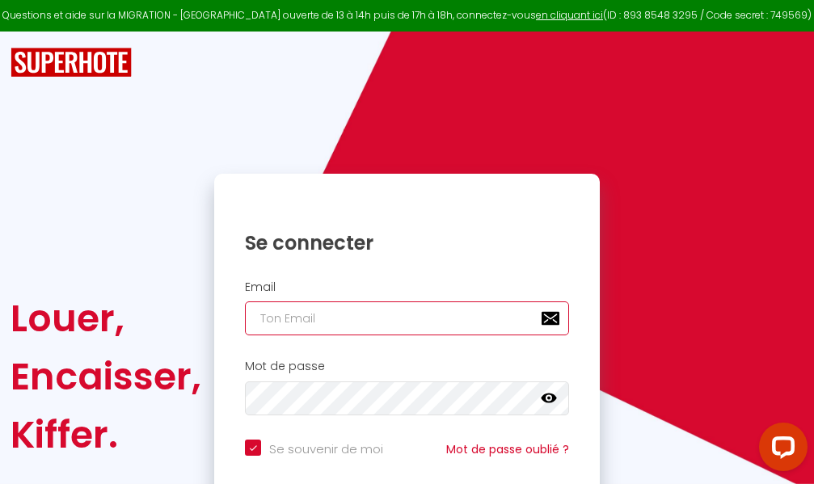
click at [349, 318] on input "email" at bounding box center [407, 318] width 324 height 34
type input "m"
checkbox input "true"
type input "ma"
checkbox input "true"
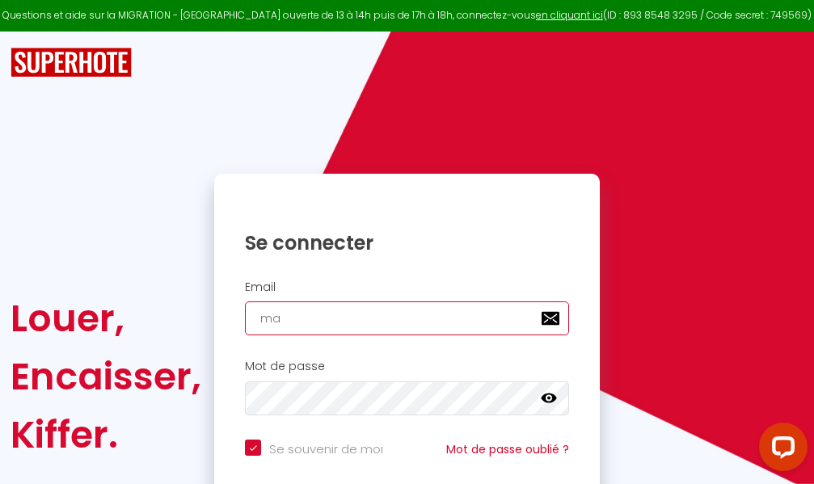
type input "mar"
checkbox input "true"
type input "marc"
checkbox input "true"
type input "marcd"
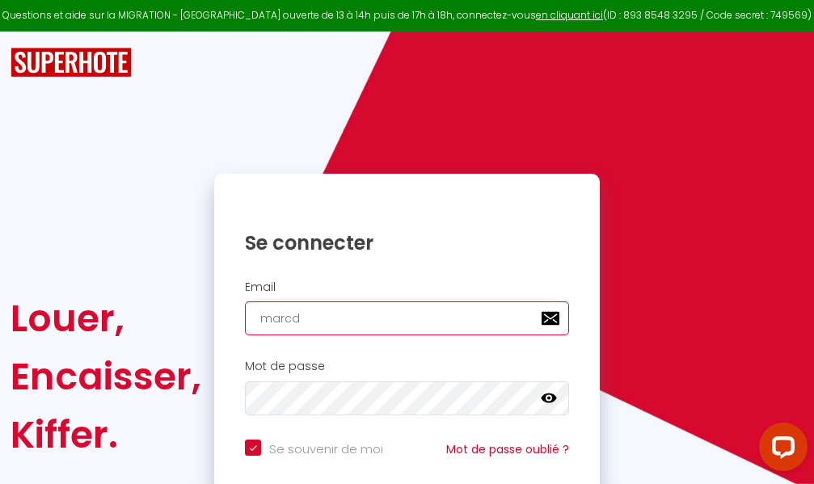
checkbox input "true"
type input "marcdp"
checkbox input "true"
type input "marcdpo"
checkbox input "true"
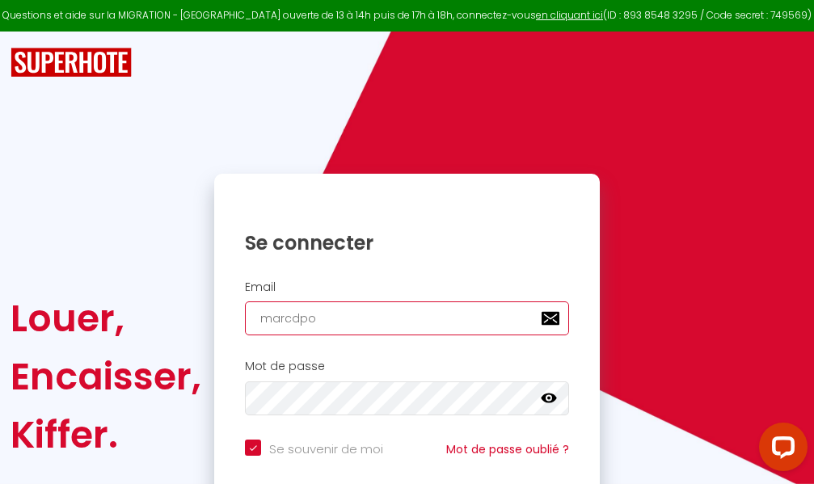
type input "marcdpoz"
checkbox input "true"
type input "marcdpoz."
checkbox input "true"
type input "marcdpoz.l"
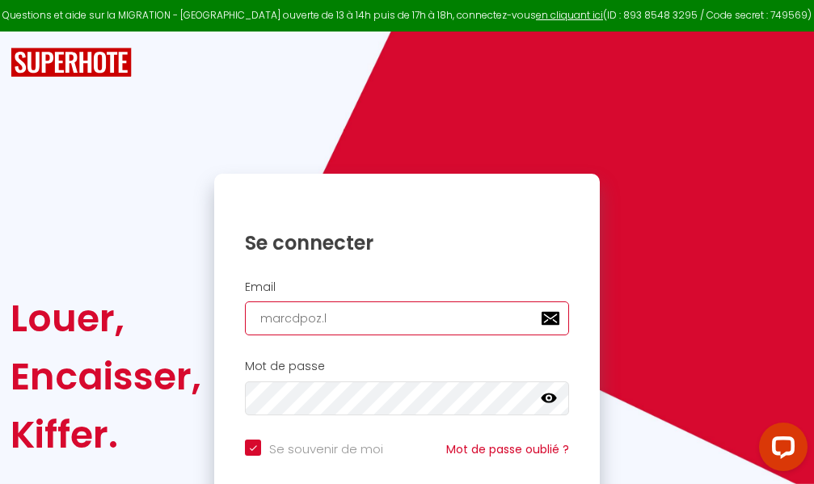
checkbox input "true"
type input "marcdpoz.lo"
checkbox input "true"
type input "marcdpoz.loc"
checkbox input "true"
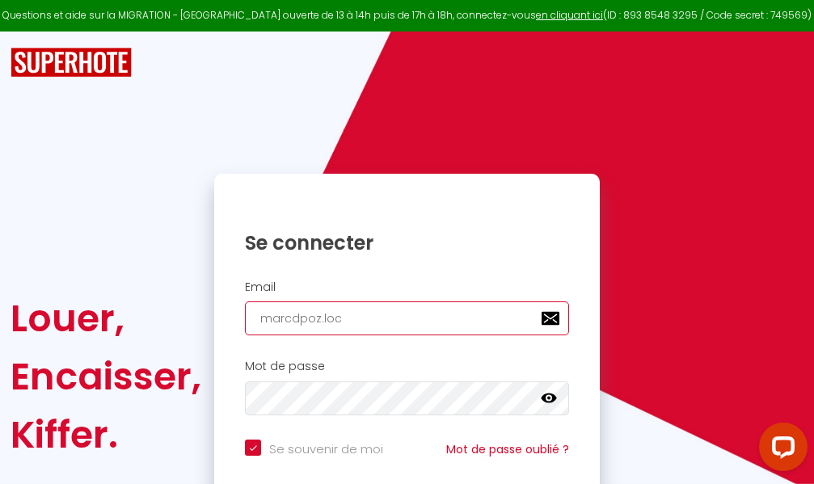
type input "marcdpoz.loca"
checkbox input "true"
type input "marcdpoz.locat"
checkbox input "true"
type input "marcdpoz.locati"
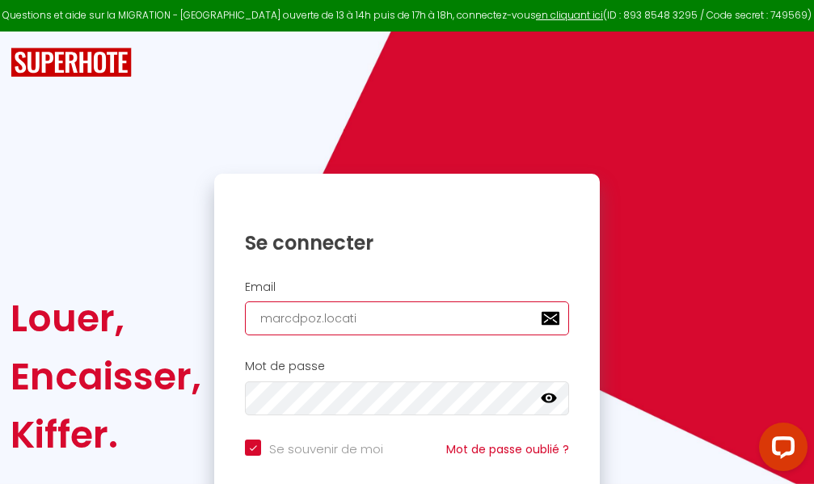
checkbox input "true"
type input "marcdpoz.locatio"
checkbox input "true"
type input "marcdpoz.location"
checkbox input "true"
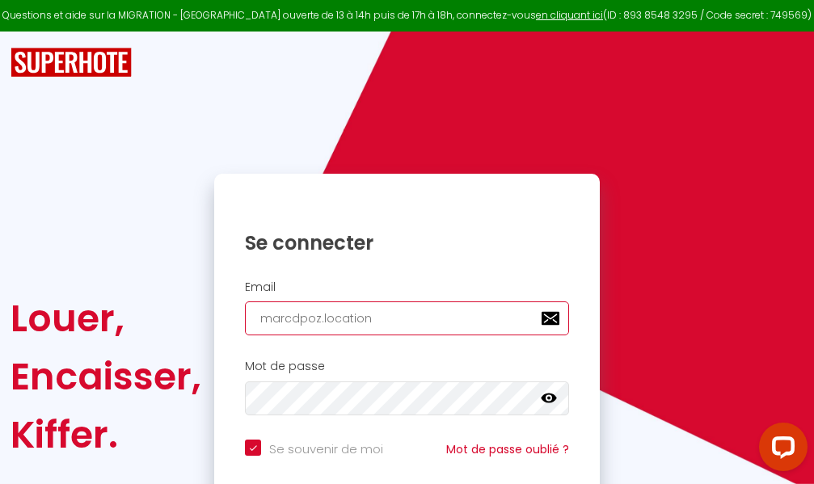
type input "marcdpoz.location@"
checkbox input "true"
type input "marcdpoz.location@g"
checkbox input "true"
type input "marcdpoz.location@gm"
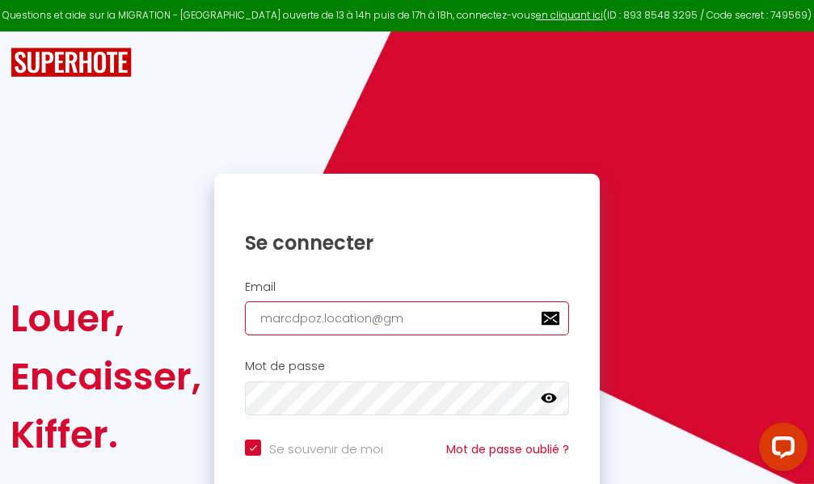
checkbox input "true"
type input "marcdpoz.location@gma"
checkbox input "true"
type input "marcdpoz.location@gmai"
checkbox input "true"
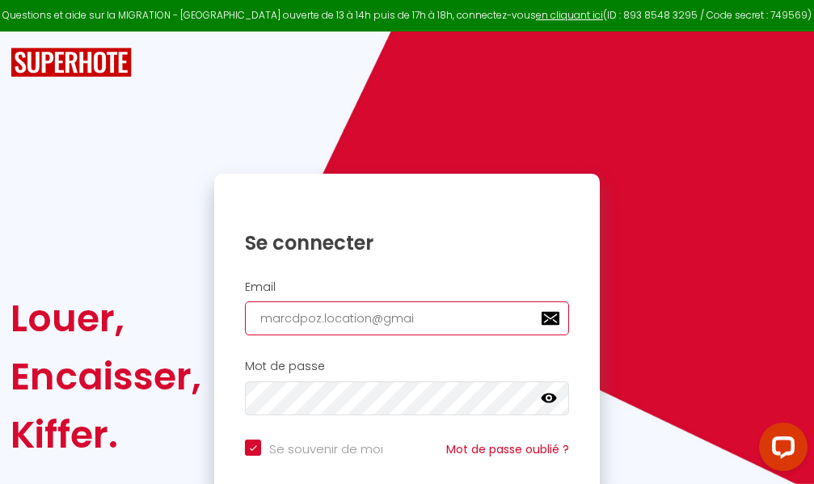
type input "[EMAIL_ADDRESS]"
checkbox input "true"
type input "[EMAIL_ADDRESS]."
checkbox input "true"
type input "marcdpoz.location@gmail.c"
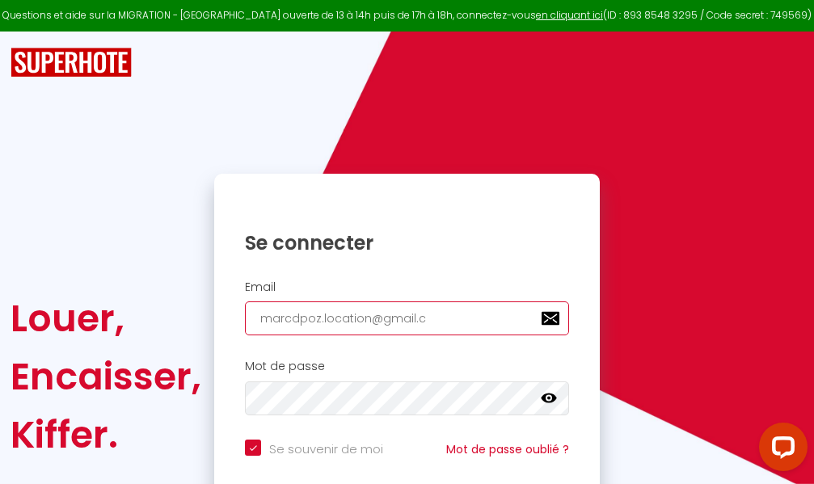
checkbox input "true"
type input "[EMAIL_ADDRESS][DOMAIN_NAME]"
checkbox input "true"
type input "[EMAIL_ADDRESS][DOMAIN_NAME]"
checkbox input "true"
